Goal: Task Accomplishment & Management: Manage account settings

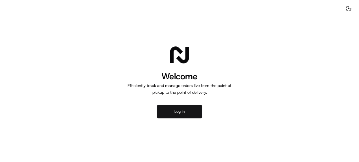
click at [167, 112] on button "Log in" at bounding box center [179, 112] width 45 height 14
click at [173, 114] on button "Log in" at bounding box center [179, 112] width 45 height 14
click at [174, 118] on button "Log in" at bounding box center [179, 112] width 45 height 14
click at [172, 112] on button "Log in" at bounding box center [179, 112] width 45 height 14
click at [180, 116] on button "Log in" at bounding box center [179, 112] width 45 height 14
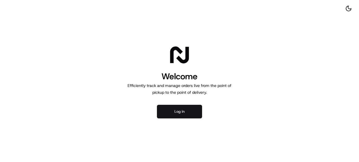
click at [174, 114] on button "Log in" at bounding box center [179, 112] width 45 height 14
click at [183, 108] on button "Log in" at bounding box center [179, 112] width 45 height 14
